Goal: Information Seeking & Learning: Learn about a topic

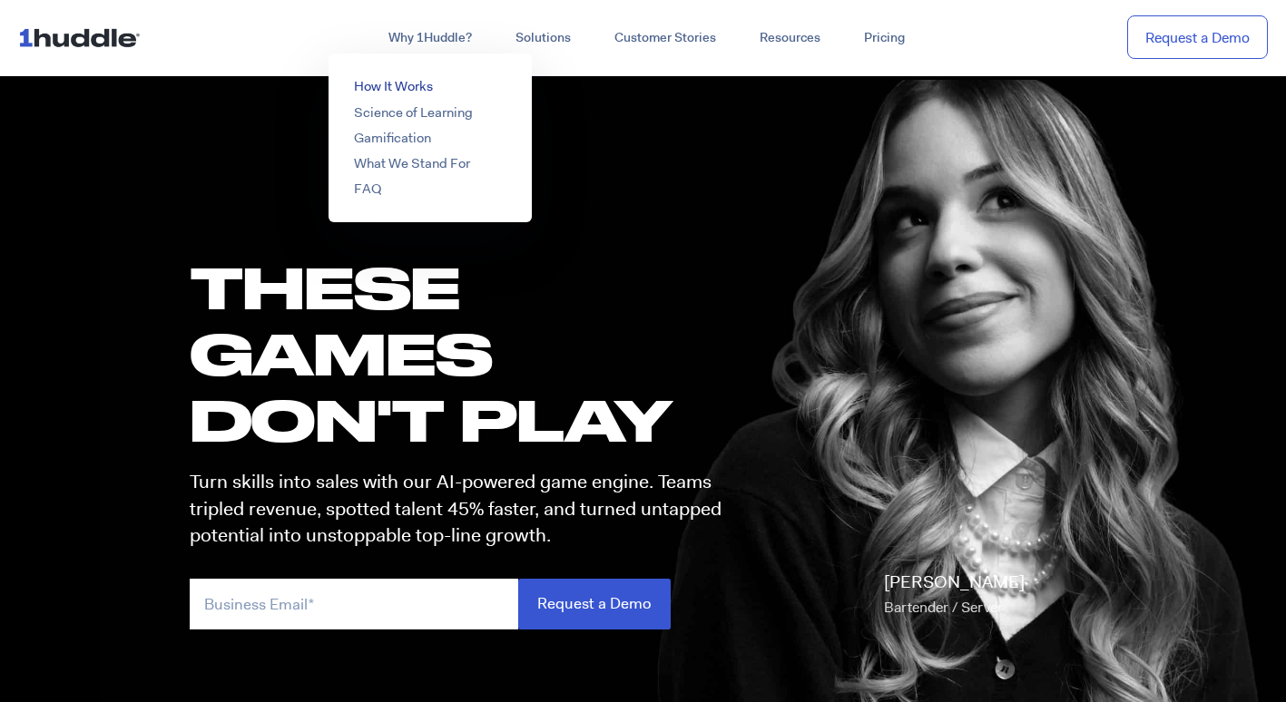
click at [396, 82] on link "How It Works" at bounding box center [393, 86] width 79 height 18
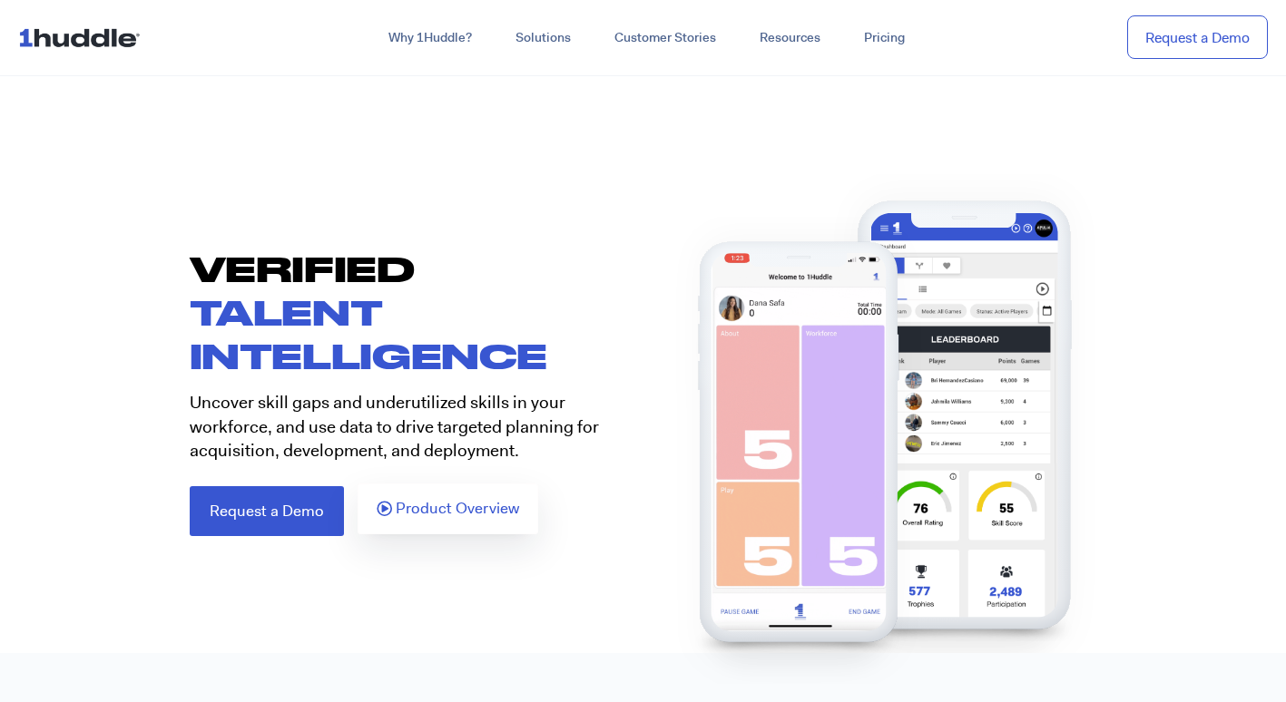
click at [439, 508] on span "Product Overview" at bounding box center [457, 509] width 123 height 16
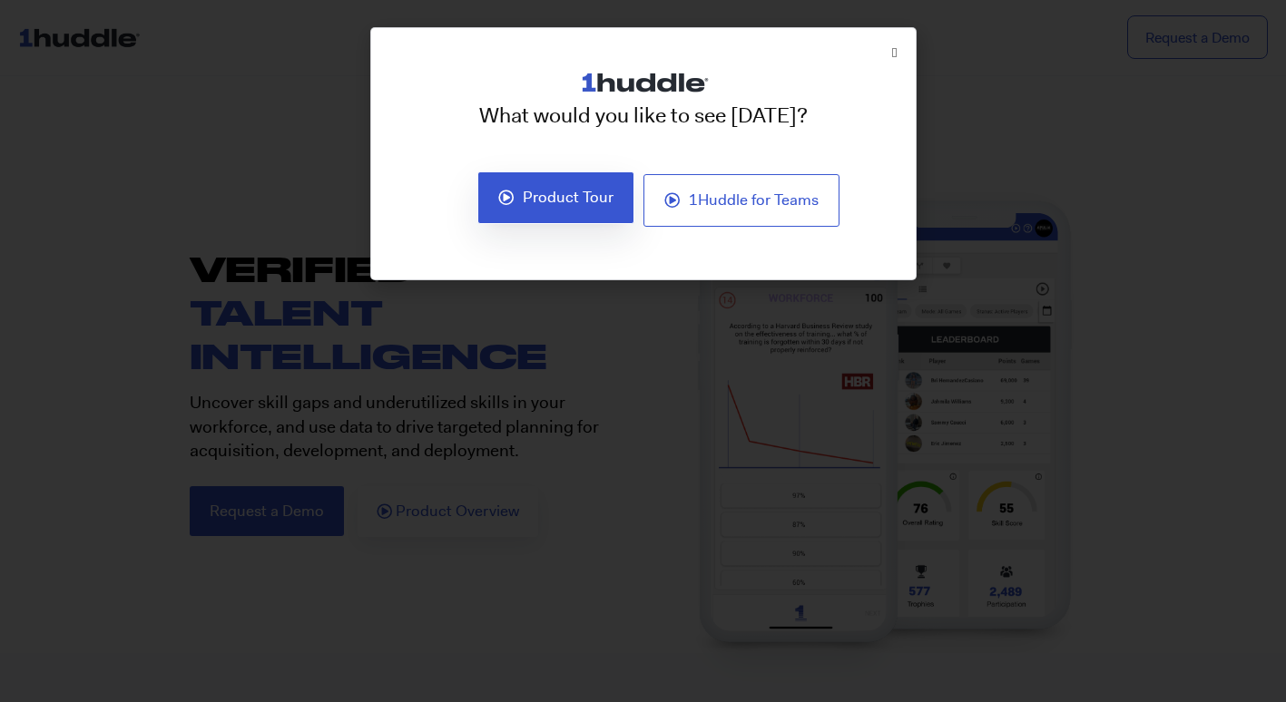
click at [569, 203] on span "Product Tour" at bounding box center [568, 198] width 91 height 16
